Goal: Information Seeking & Learning: Learn about a topic

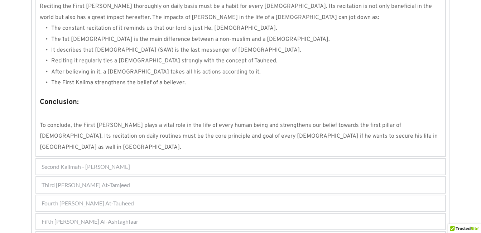
scroll to position [688, 0]
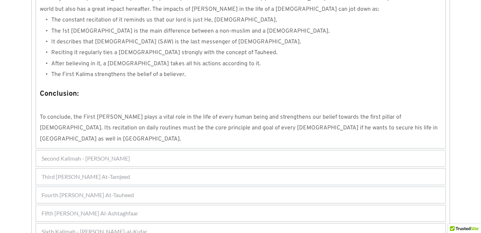
click at [155, 187] on div "Fourth [PERSON_NAME] At-Tauheed" at bounding box center [240, 195] width 409 height 16
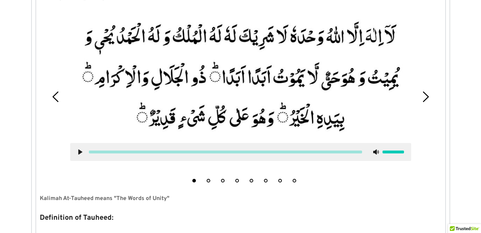
scroll to position [229, 0]
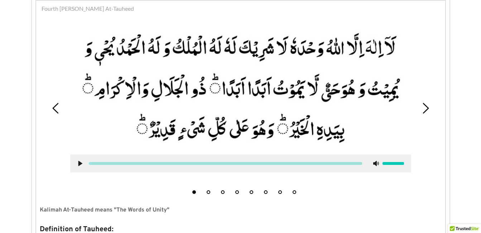
click at [251, 190] on button "5" at bounding box center [252, 192] width 4 height 4
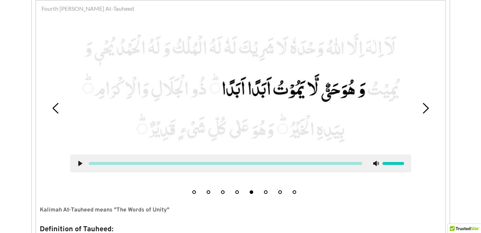
click at [79, 164] on use at bounding box center [80, 163] width 4 height 5
click at [300, 62] on picture at bounding box center [240, 87] width 341 height 119
click at [78, 164] on use at bounding box center [80, 163] width 5 height 5
click at [62, 158] on div "1 2 3 4 5 6 7 8" at bounding box center [241, 108] width 402 height 178
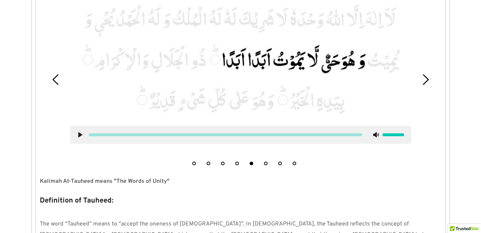
scroll to position [243, 0]
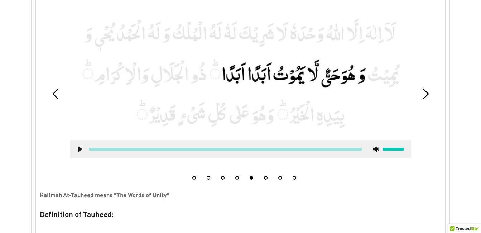
click at [266, 177] on button "6" at bounding box center [266, 178] width 4 height 4
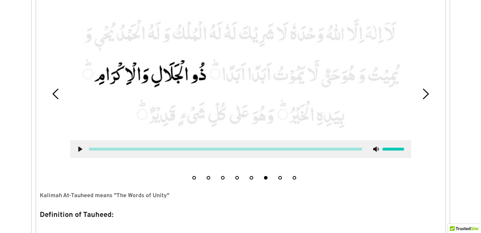
click at [78, 148] on use at bounding box center [80, 148] width 4 height 5
click at [78, 148] on use at bounding box center [80, 148] width 5 height 5
click at [78, 148] on use at bounding box center [80, 148] width 4 height 5
click at [78, 148] on use at bounding box center [80, 148] width 5 height 5
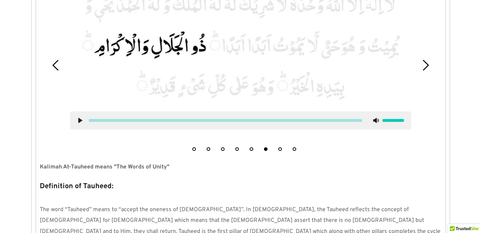
scroll to position [257, 0]
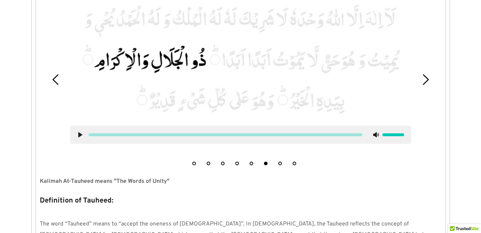
click at [280, 163] on button "7" at bounding box center [280, 163] width 4 height 4
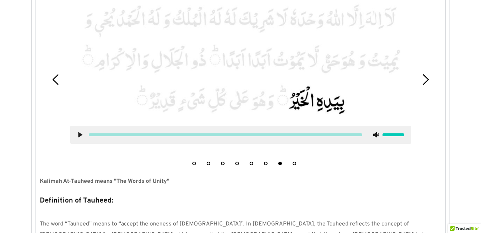
click at [78, 134] on icon at bounding box center [80, 135] width 6 height 6
click at [78, 134] on use at bounding box center [80, 134] width 5 height 5
